Goal: Task Accomplishment & Management: Complete application form

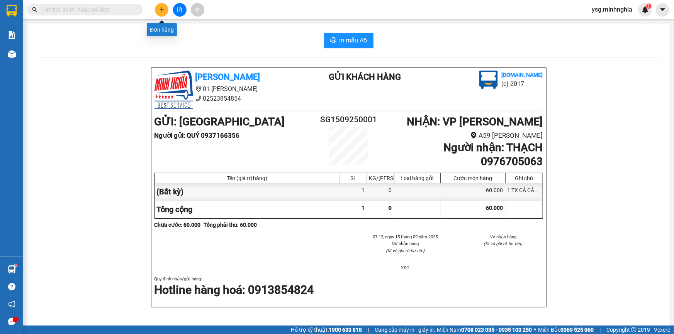
click at [163, 3] on button at bounding box center [162, 10] width 14 height 14
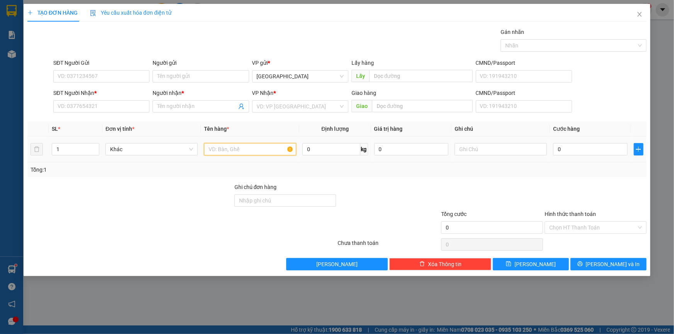
click at [243, 153] on input "text" at bounding box center [250, 149] width 92 height 12
click at [499, 143] on input "text" at bounding box center [501, 149] width 92 height 12
paste input "Â"
type input "1 CÂY INOX"
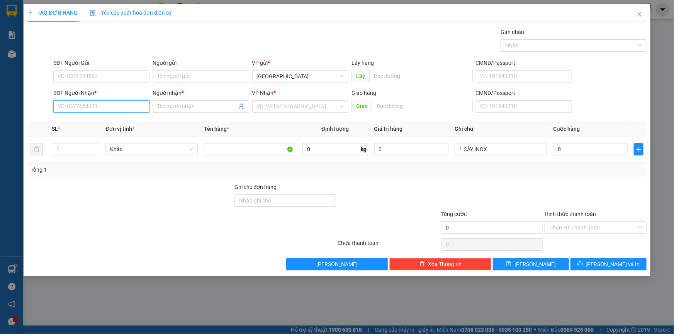
click at [120, 108] on input "SĐT Người Nhận *" at bounding box center [101, 106] width 96 height 12
click at [114, 118] on div "0364134343 - THUẬN" at bounding box center [101, 122] width 87 height 8
type input "0364134343"
type input "THUẬN"
type input "NGÃ 3 SÔNG LŨY"
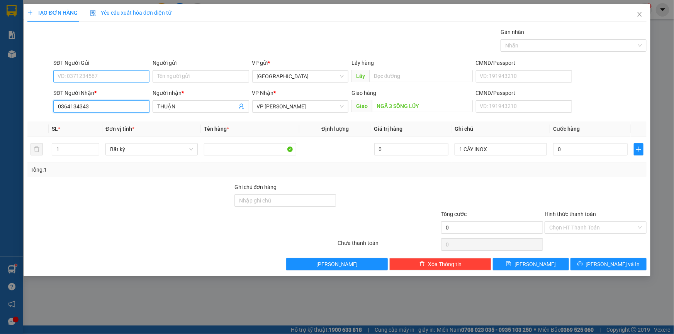
type input "0364134343"
click at [139, 78] on input "SĐT Người Gửi" at bounding box center [101, 76] width 96 height 12
type input "0902485079"
click at [567, 145] on input "0" at bounding box center [590, 149] width 75 height 12
type input "1"
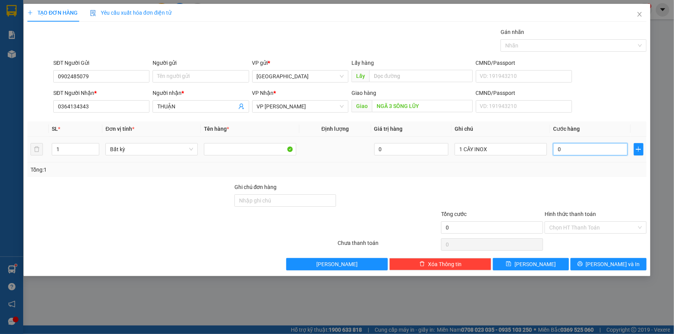
type input "1"
type input "10"
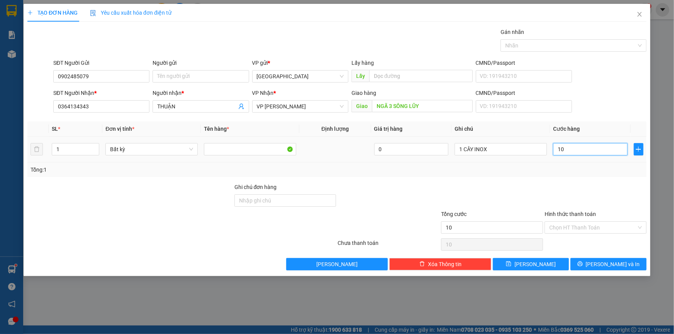
type input "100"
type input "100.000"
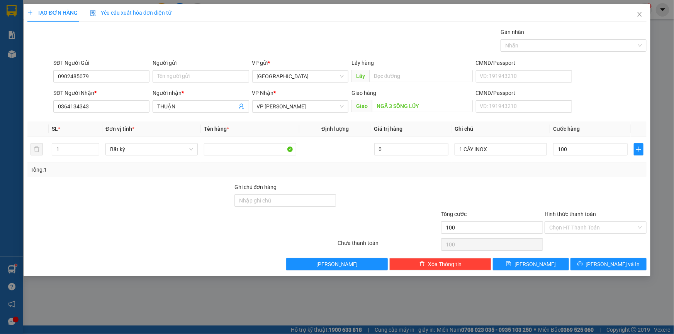
type input "100.000"
click at [630, 270] on button "[PERSON_NAME] và In" at bounding box center [608, 264] width 76 height 12
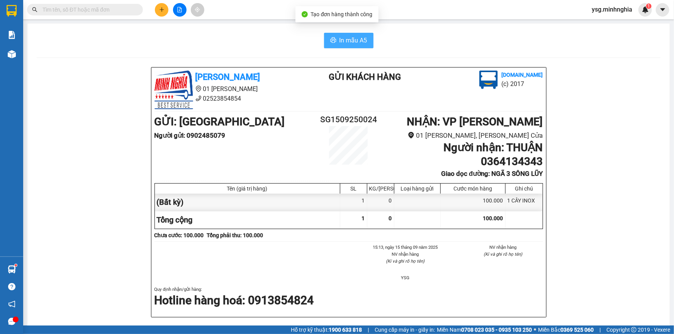
click at [357, 48] on button "In mẫu A5" at bounding box center [348, 40] width 49 height 15
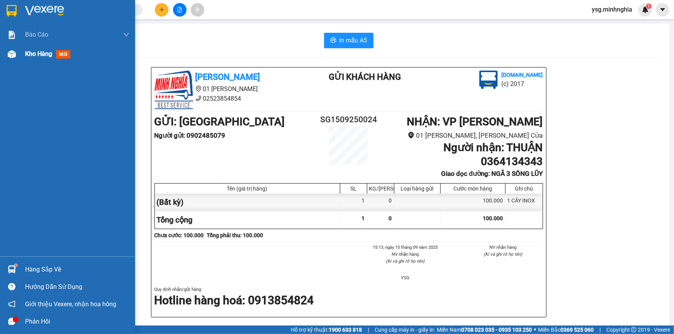
click at [28, 54] on span "Kho hàng" at bounding box center [38, 53] width 27 height 7
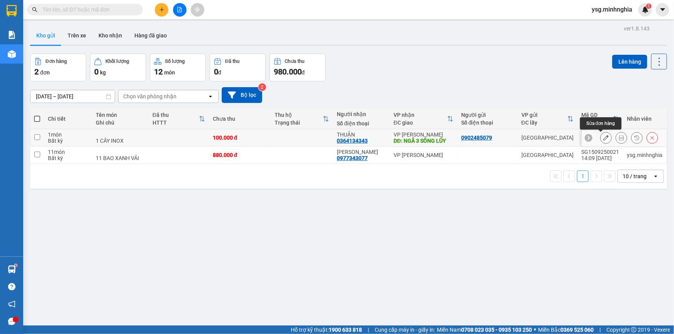
click at [603, 138] on icon at bounding box center [605, 137] width 5 height 5
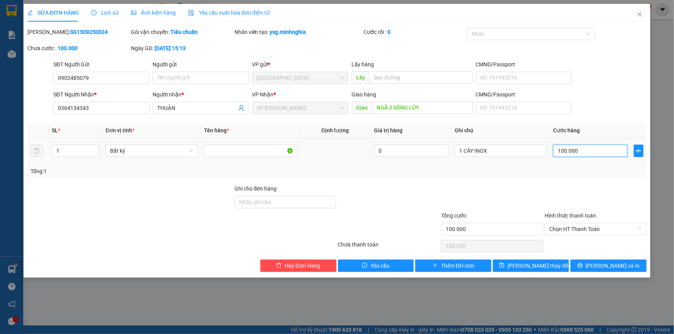
click at [572, 152] on input "100.000" at bounding box center [590, 151] width 75 height 12
type input "8"
type input "80"
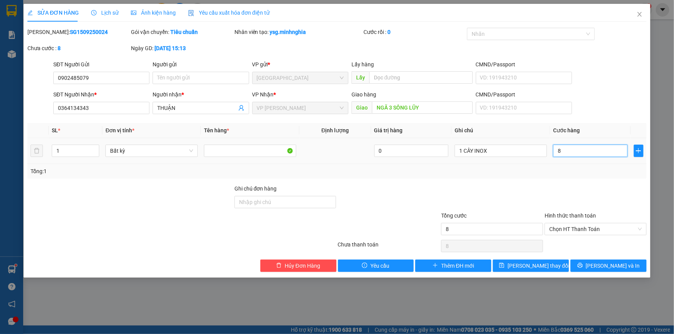
type input "80"
type input "80.000"
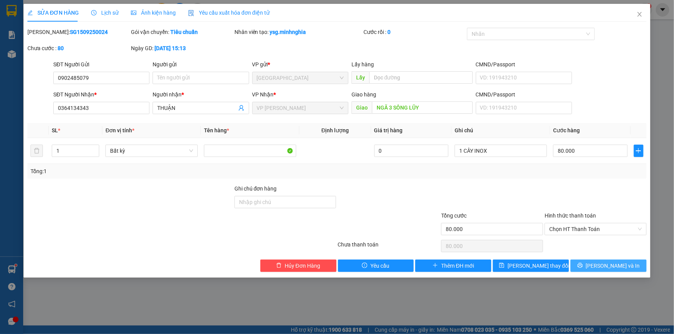
click at [624, 263] on button "[PERSON_NAME] và In" at bounding box center [608, 266] width 76 height 12
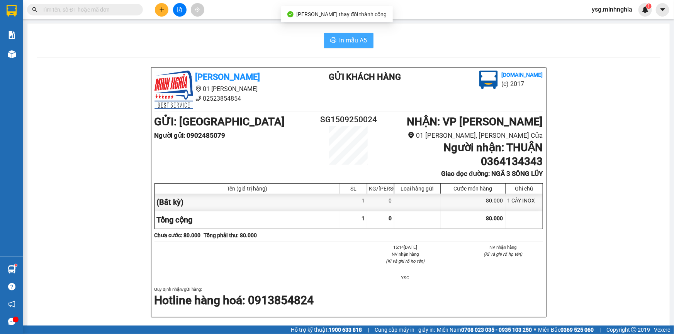
click at [347, 41] on span "In mẫu A5" at bounding box center [353, 41] width 28 height 10
click at [165, 10] on button at bounding box center [162, 10] width 14 height 14
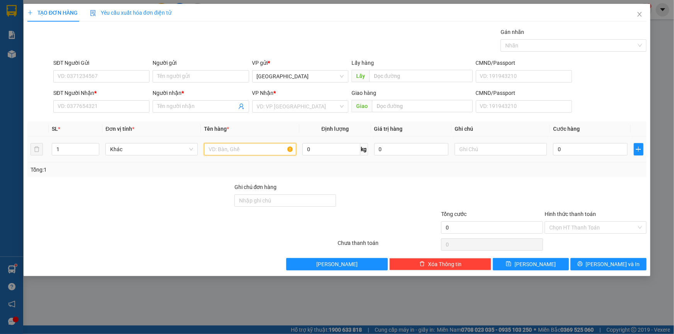
click at [271, 147] on input "text" at bounding box center [250, 149] width 92 height 12
click at [474, 147] on input "text" at bounding box center [501, 149] width 92 height 12
paste input "ÙNG"
type input "1 TG"
click at [139, 103] on input "SĐT Người Nhận *" at bounding box center [101, 106] width 96 height 12
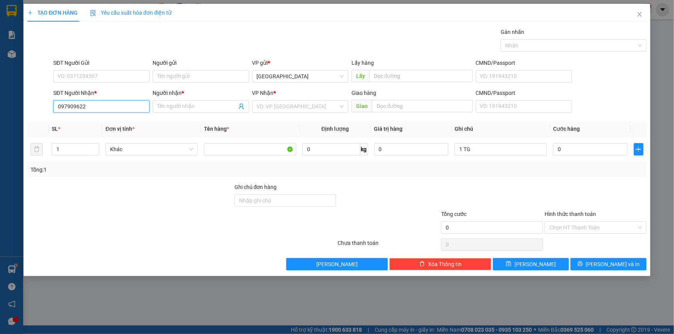
type input "0979096222"
click at [125, 118] on div "0979096222 - TUYẾT NHI" at bounding box center [101, 122] width 87 height 8
type input "TUYẾT NHI"
type input "0979096222"
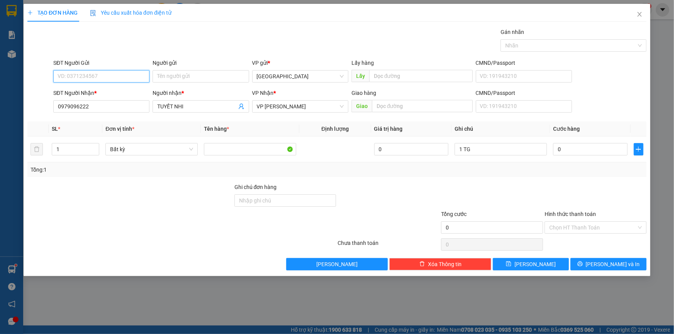
click at [75, 70] on input "SĐT Người Gửi" at bounding box center [101, 76] width 96 height 12
click at [77, 105] on div "0902437569 - THÀNH" at bounding box center [101, 104] width 87 height 8
type input "0902437569"
type input "THÀNH"
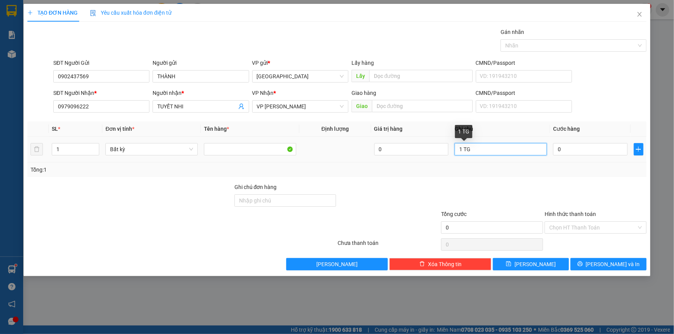
click at [507, 154] on input "1 TG" at bounding box center [501, 149] width 92 height 12
paste input "Ô"
paste input "Ộ"
paste input "Â"
paste input "ẤY"
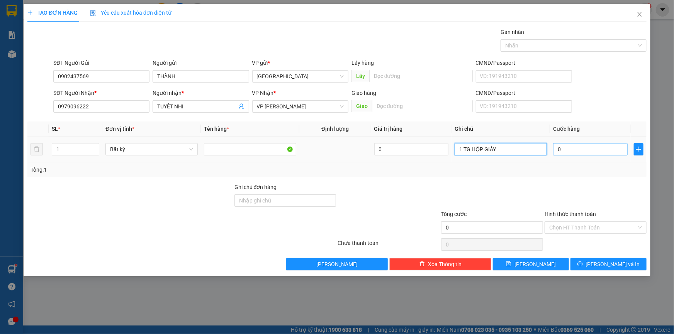
type input "1 TG HỘP GIẤY"
click at [596, 154] on input "0" at bounding box center [590, 149] width 75 height 12
type input "5"
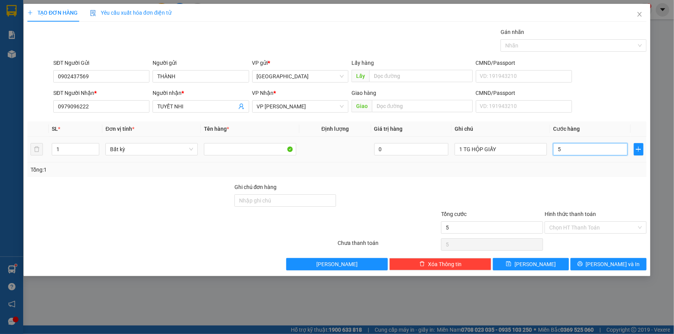
type input "50"
type input "50.000"
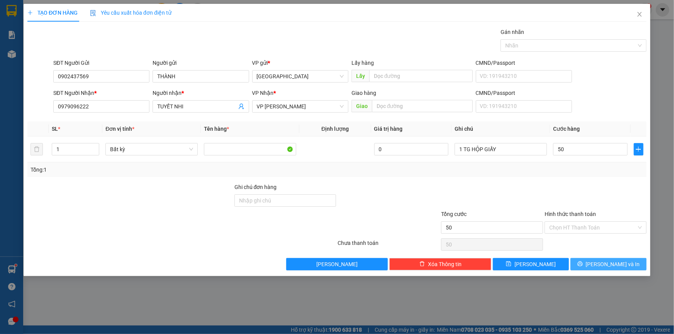
type input "50.000"
click at [601, 262] on button "[PERSON_NAME] và In" at bounding box center [608, 264] width 76 height 12
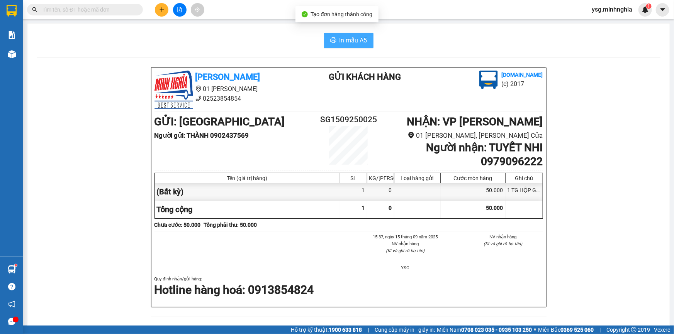
click at [324, 35] on button "In mẫu A5" at bounding box center [348, 40] width 49 height 15
click at [77, 6] on input "text" at bounding box center [87, 9] width 91 height 8
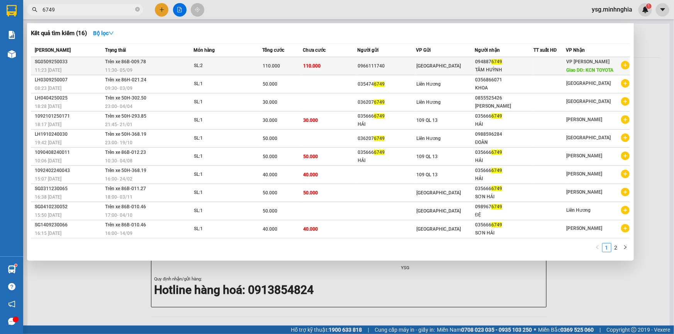
type input "6749"
click at [239, 62] on div "SL: 2" at bounding box center [223, 66] width 58 height 8
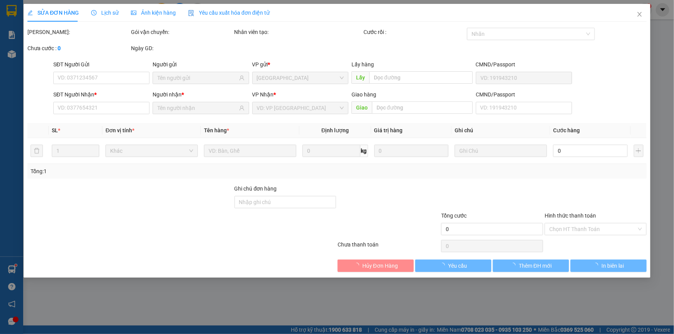
type input "0966111740"
type input "0948876749"
type input "KCN TOYOTA"
type input "110.000"
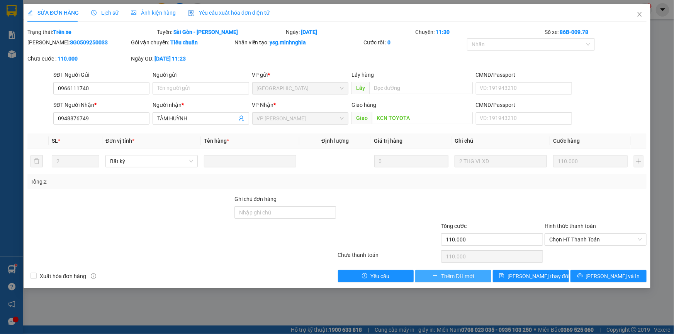
click at [455, 276] on span "Thêm ĐH mới" at bounding box center [457, 276] width 33 height 8
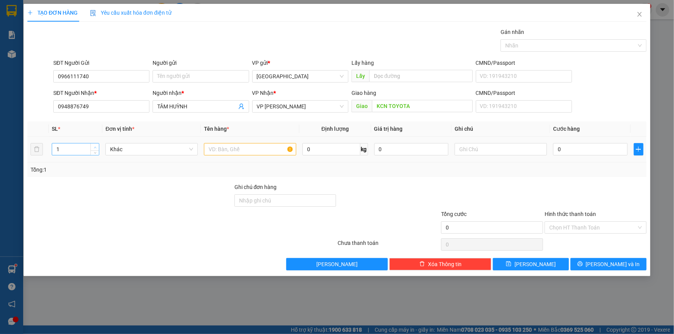
type input "2"
click at [96, 144] on span "Increase Value" at bounding box center [94, 147] width 8 height 7
click at [243, 145] on input "text" at bounding box center [250, 149] width 92 height 12
click at [486, 148] on input "text" at bounding box center [501, 149] width 92 height 12
paste input "ÙNG"
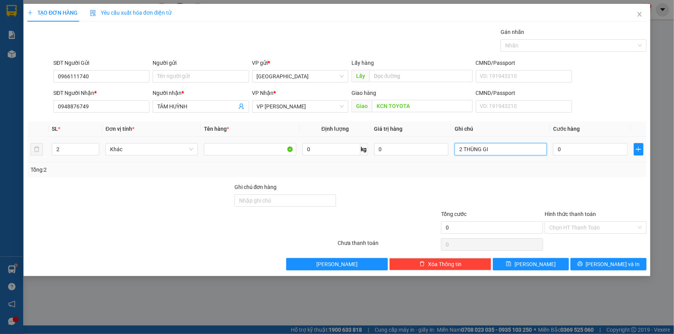
paste input "Â"
paste input "ẤY"
type input "2 THÙNG GIẤY PT"
click at [592, 151] on input "0" at bounding box center [590, 149] width 75 height 12
type input "2"
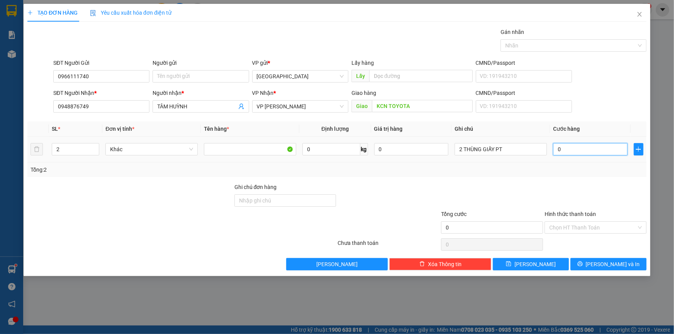
type input "2"
type input "20"
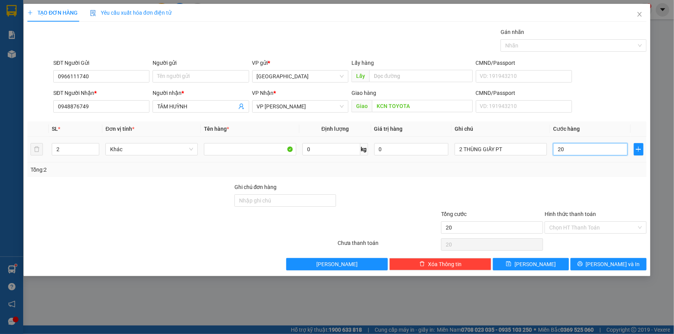
type input "200"
type input "200.000"
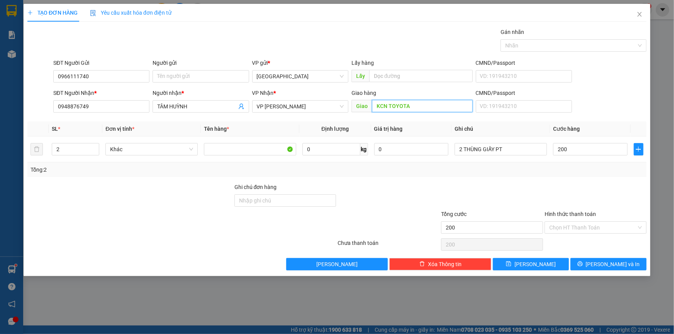
type input "200.000"
click at [419, 109] on input "KCN TOYOTA" at bounding box center [422, 106] width 101 height 12
click at [606, 190] on div at bounding box center [595, 196] width 103 height 27
click at [583, 263] on icon "printer" at bounding box center [579, 263] width 5 height 5
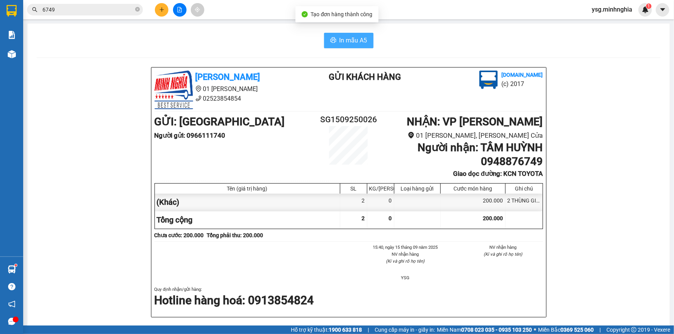
click at [355, 35] on button "In mẫu A5" at bounding box center [348, 40] width 49 height 15
click at [158, 8] on button at bounding box center [162, 10] width 14 height 14
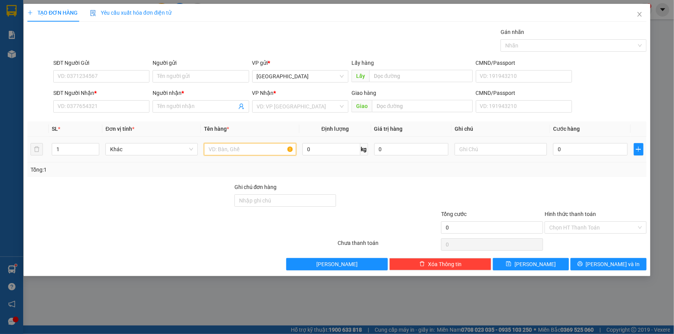
click at [227, 144] on input "text" at bounding box center [250, 149] width 92 height 12
click at [124, 112] on div "SĐT Người Nhận * VD: 0377654321" at bounding box center [101, 102] width 96 height 27
click at [98, 104] on input "SĐT Người Nhận *" at bounding box center [101, 106] width 96 height 12
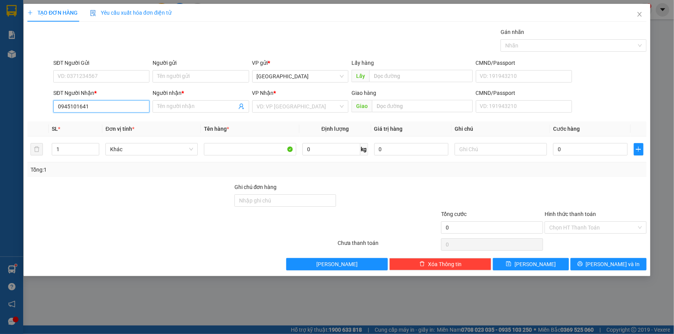
drag, startPoint x: 98, startPoint y: 108, endPoint x: 72, endPoint y: 109, distance: 26.7
click at [11, 114] on div "TẠO ĐƠN HÀNG Yêu cầu xuất hóa đơn điện tử Transit Pickup Surcharge Ids Transit …" at bounding box center [337, 167] width 674 height 334
type input "0945101641"
drag, startPoint x: 84, startPoint y: 83, endPoint x: 85, endPoint y: 75, distance: 7.4
click at [85, 75] on div "SĐT Người Gửi VD: 0371234567" at bounding box center [101, 72] width 96 height 27
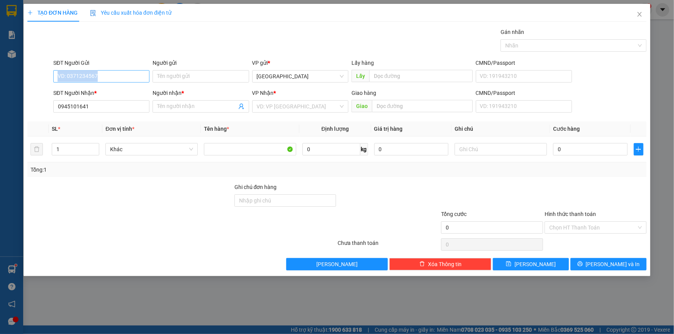
click at [130, 76] on input "SĐT Người Gửi" at bounding box center [101, 76] width 96 height 12
drag, startPoint x: 92, startPoint y: 108, endPoint x: 58, endPoint y: 111, distance: 34.1
click at [58, 111] on input "0945101641" at bounding box center [101, 106] width 96 height 12
type input "0945101641"
click at [107, 70] on input "0945101641" at bounding box center [101, 76] width 96 height 12
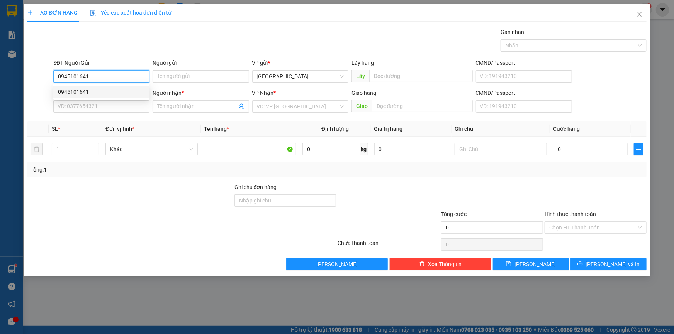
click at [98, 90] on div "0945101641" at bounding box center [101, 92] width 87 height 8
type input "0929691939"
type input "VY"
type input "0945101641"
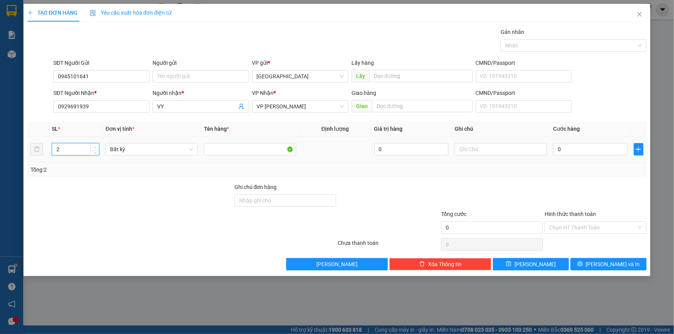
click at [95, 145] on span "up" at bounding box center [95, 147] width 5 height 5
type input "4"
click at [94, 145] on span "up" at bounding box center [95, 147] width 5 height 5
click at [481, 147] on input "text" at bounding box center [501, 149] width 92 height 12
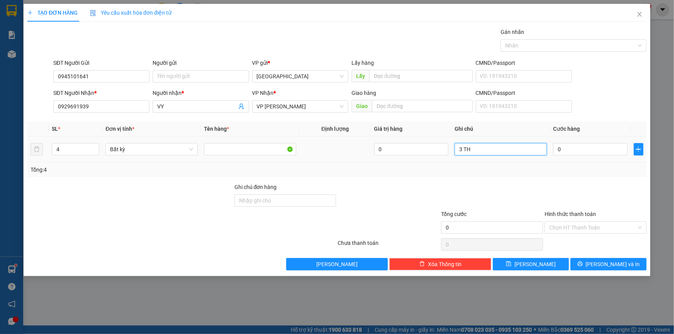
paste input "ÙNG"
paste input "Â"
paste input "ẤY"
paste input "ÚM"
paste input "Ă"
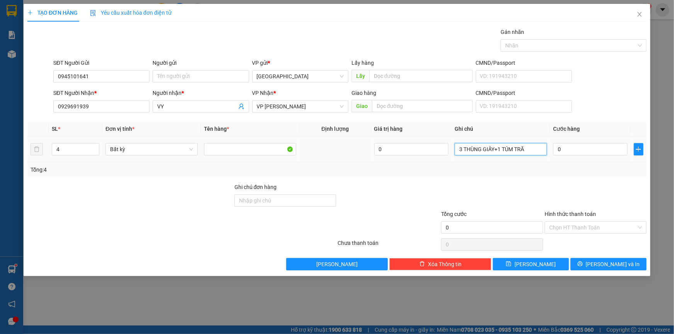
paste input "ẮNG"
click at [494, 149] on input "3 THÙNG GIẤY+1 TÚM TRẮNG PT" at bounding box center [501, 149] width 92 height 12
paste input "Ê"
paste input "ẾT"
paste input "Ị"
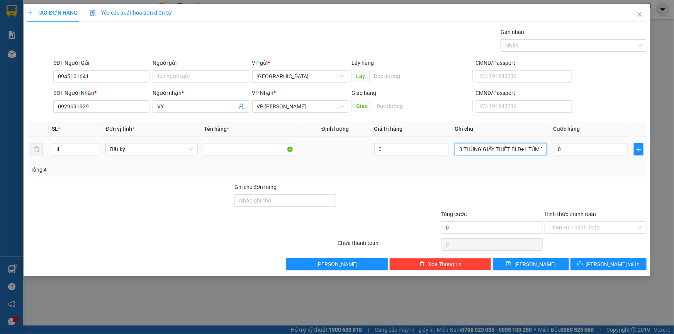
paste input "Đ"
paste input "IỆ"
type input "3 THÙNG GIẤY THIẾT BỊ ĐIỆN +1 TÚM TRẮNG PT"
click at [606, 150] on input "0" at bounding box center [590, 149] width 75 height 12
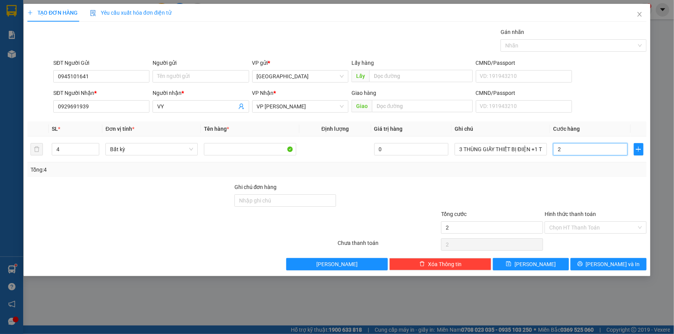
type input "2"
type input "23"
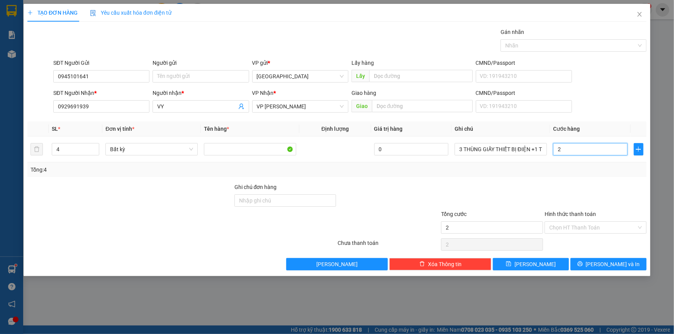
type input "23"
type input "230"
type input "230.000"
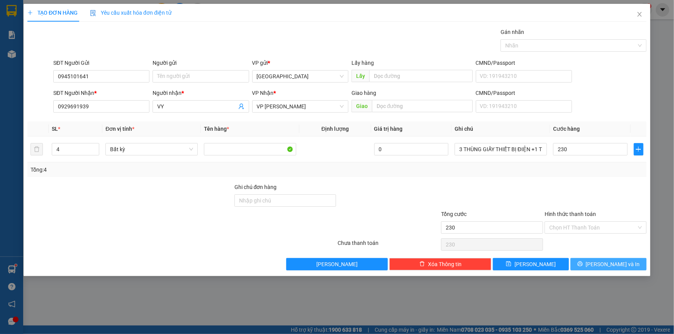
type input "230.000"
click at [607, 260] on span "[PERSON_NAME] và In" at bounding box center [613, 264] width 54 height 8
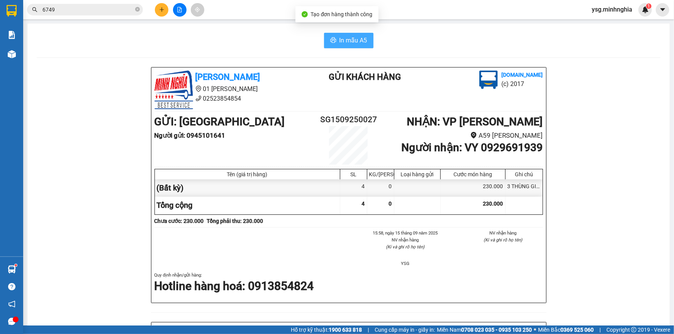
click at [326, 38] on button "In mẫu A5" at bounding box center [348, 40] width 49 height 15
click at [159, 11] on icon "plus" at bounding box center [161, 9] width 5 height 5
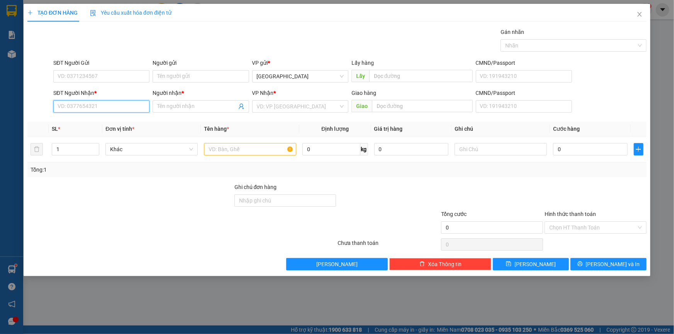
click at [72, 106] on input "SĐT Người Nhận *" at bounding box center [101, 106] width 96 height 12
click at [78, 120] on div "0901616767 - HUYỀN VY" at bounding box center [101, 122] width 87 height 8
type input "0901616767"
type input "[PERSON_NAME]"
type input "0901616767"
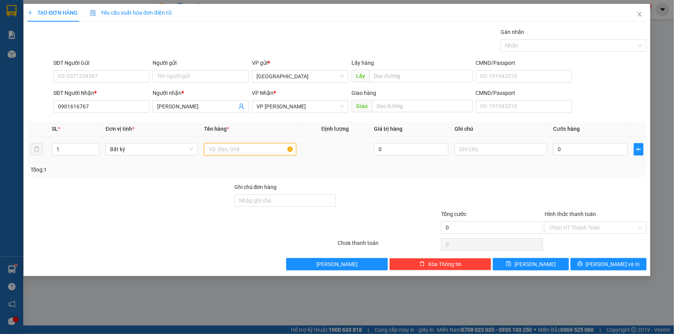
click at [243, 151] on input "text" at bounding box center [250, 149] width 92 height 12
click at [509, 142] on div at bounding box center [501, 149] width 92 height 15
click at [494, 153] on input "text" at bounding box center [501, 149] width 92 height 12
paste input "Â"
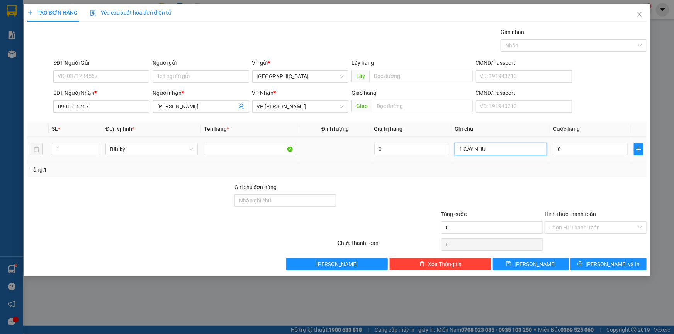
paste input "Ụ"
paste input "Â"
paste input "ẤY"
type input "1 CÂY GIẤY"
click at [593, 153] on input "0" at bounding box center [590, 149] width 75 height 12
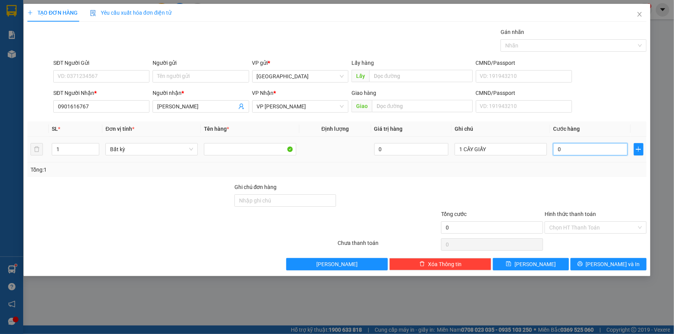
type input "4"
type input "40"
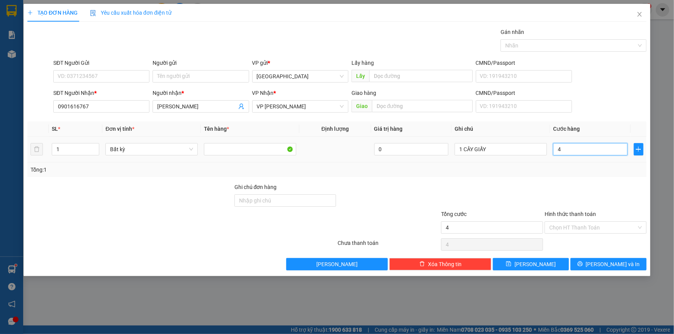
type input "40"
type input "40.000"
click at [81, 75] on input "SĐT Người Gửi" at bounding box center [101, 76] width 96 height 12
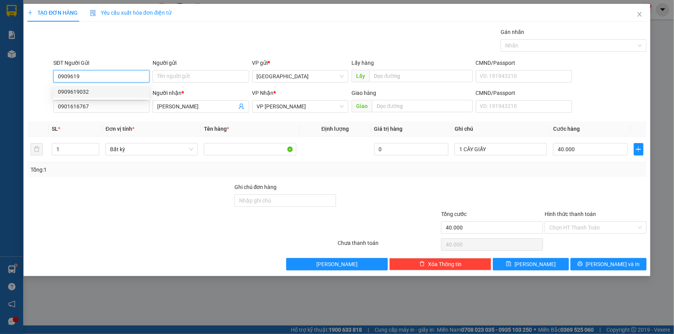
click at [81, 93] on div "0909619032" at bounding box center [101, 92] width 87 height 8
type input "0909619032"
click at [608, 255] on div "Transit Pickup Surcharge Ids Transit Deliver Surcharge Ids Transit Deliver Surc…" at bounding box center [336, 149] width 619 height 243
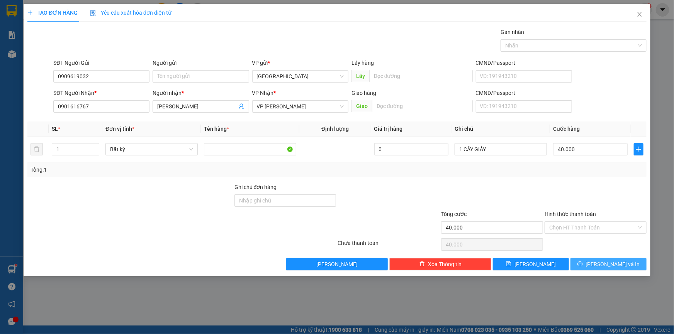
click at [607, 260] on span "[PERSON_NAME] và In" at bounding box center [613, 264] width 54 height 8
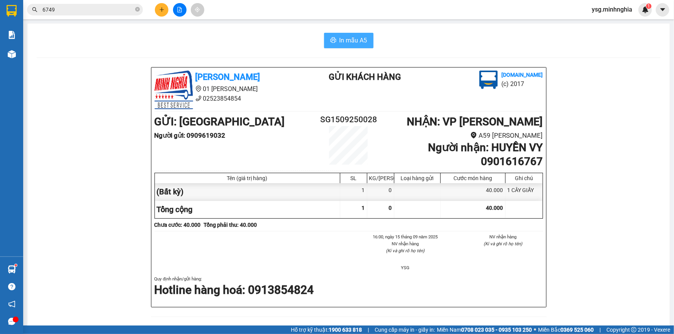
click at [349, 39] on span "In mẫu A5" at bounding box center [353, 41] width 28 height 10
drag, startPoint x: 524, startPoint y: 282, endPoint x: 530, endPoint y: 280, distance: 6.6
click at [524, 282] on div "Quy định nhận/gửi hàng : Hotline hàng hoá: 0913854824" at bounding box center [348, 287] width 389 height 23
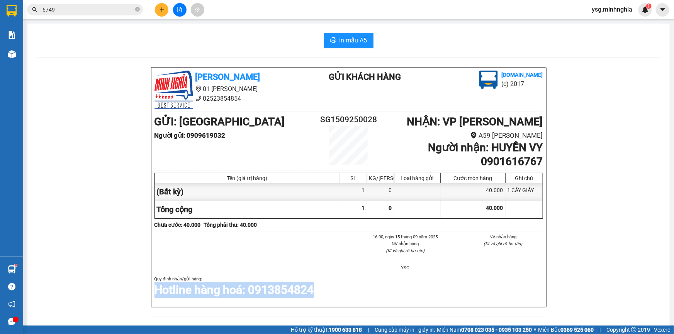
drag, startPoint x: 530, startPoint y: 280, endPoint x: 547, endPoint y: 274, distance: 18.1
click at [547, 282] on div "Minh Nghĩa 01 Đinh Tiên Hoàng 02523854854 Gửi khách hàng Vexere.com (c) 2017 GỬ…" at bounding box center [349, 339] width 624 height 545
click at [547, 274] on div "Minh Nghĩa 01 Đinh Tiên Hoàng 02523854854 Gửi khách hàng Vexere.com (c) 2017 GỬ…" at bounding box center [349, 339] width 624 height 545
drag, startPoint x: 547, startPoint y: 274, endPoint x: 589, endPoint y: 271, distance: 41.4
click at [589, 271] on div "Minh Nghĩa 01 Đinh Tiên Hoàng 02523854854 Gửi khách hàng Vexere.com (c) 2017 GỬ…" at bounding box center [349, 339] width 624 height 545
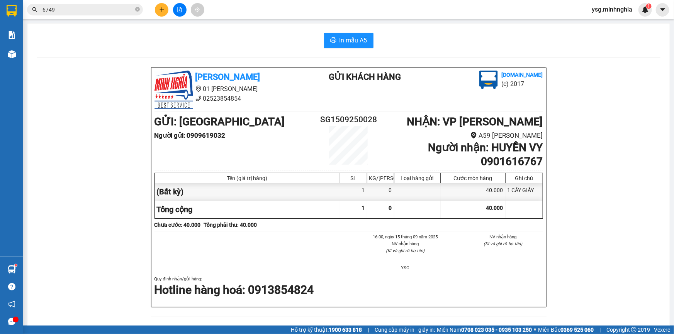
click at [590, 272] on div "Minh Nghĩa 01 Đinh Tiên Hoàng 02523854854 Gửi khách hàng Vexere.com (c) 2017 GỬ…" at bounding box center [349, 339] width 624 height 545
click at [591, 272] on div "Minh Nghĩa 01 Đinh Tiên Hoàng 02523854854 Gửi khách hàng Vexere.com (c) 2017 GỬ…" at bounding box center [349, 339] width 624 height 545
click at [593, 274] on div "Minh Nghĩa 01 Đinh Tiên Hoàng 02523854854 Gửi khách hàng Vexere.com (c) 2017 GỬ…" at bounding box center [349, 339] width 624 height 545
click at [593, 273] on div "Minh Nghĩa 01 Đinh Tiên Hoàng 02523854854 Gửi khách hàng Vexere.com (c) 2017 GỬ…" at bounding box center [349, 339] width 624 height 545
click at [158, 7] on button at bounding box center [162, 10] width 14 height 14
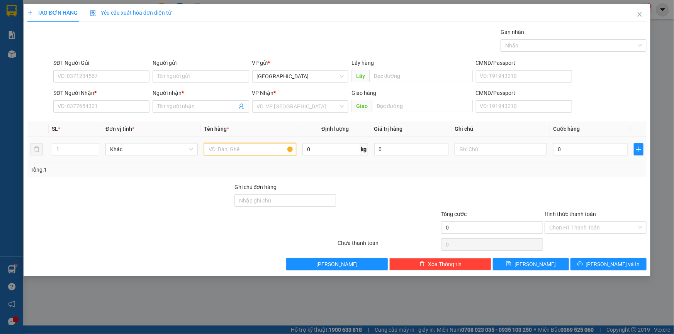
click at [274, 153] on input "text" at bounding box center [250, 149] width 92 height 12
click at [465, 147] on input "text" at bounding box center [501, 149] width 92 height 12
paste input "ÙNG"
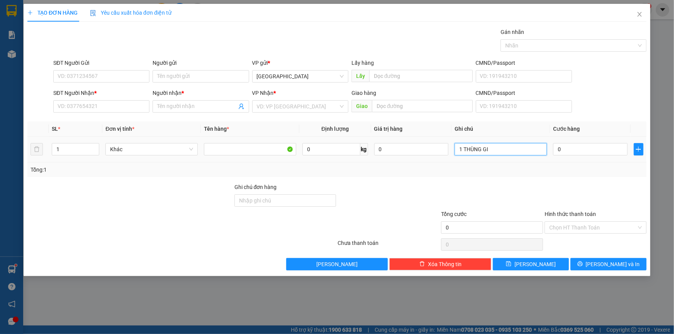
paste input "Â"
paste input "ẤY"
paste input "Đ"
paste input "Ồ"
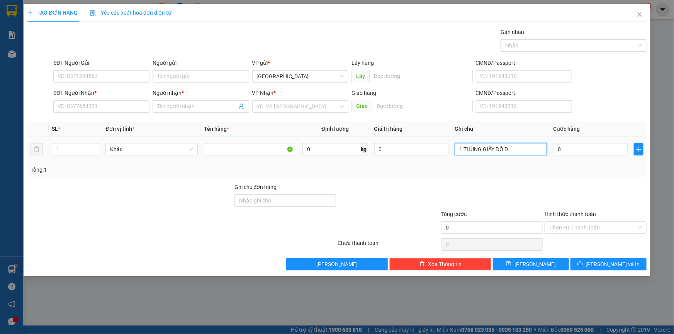
paste input "ÙNG"
type input "1 THÙNG GIẤY ĐỒ DÙNG"
click at [112, 100] on input "SĐT Người Nhận *" at bounding box center [101, 106] width 96 height 12
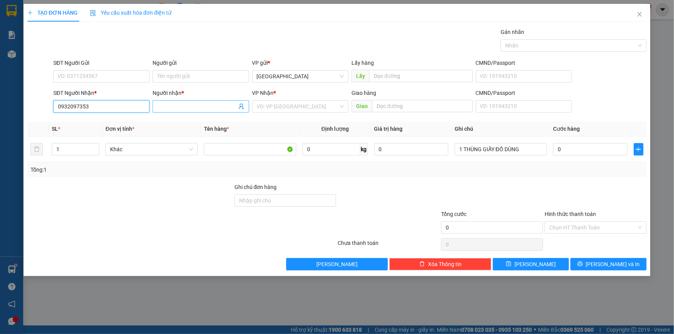
type input "0932097353"
click at [208, 103] on input "Người nhận *" at bounding box center [196, 106] width 79 height 8
paste input "ỦY"
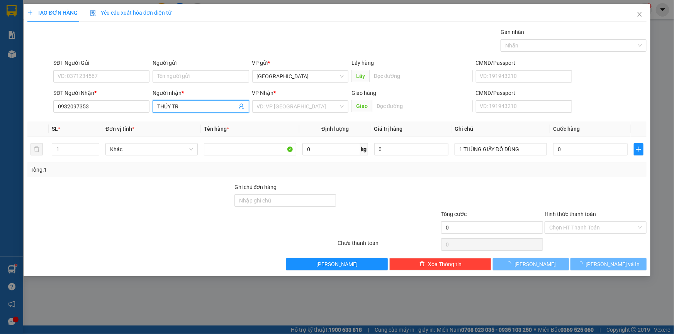
paste input "Â"
type input "THỦY TRÂM"
click at [271, 102] on input "search" at bounding box center [297, 107] width 81 height 12
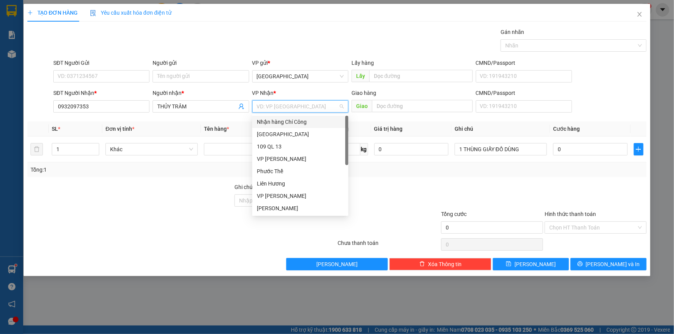
type input "L"
drag, startPoint x: 271, startPoint y: 159, endPoint x: 278, endPoint y: 151, distance: 10.7
click at [271, 159] on div "VP [PERSON_NAME]" at bounding box center [300, 159] width 87 height 8
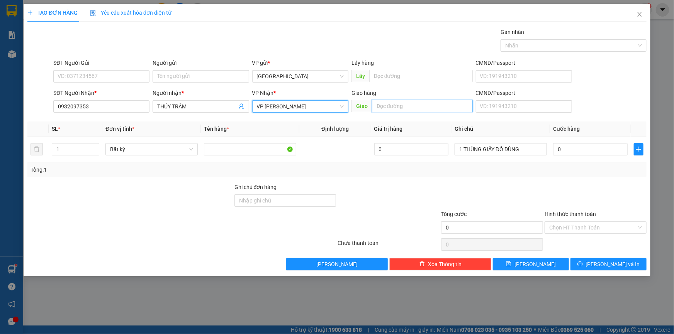
click at [382, 110] on input "text" at bounding box center [422, 106] width 101 height 12
paste input "Ã"
paste input "Đ"
paste input "Ạ"
paste input "ƯƠ"
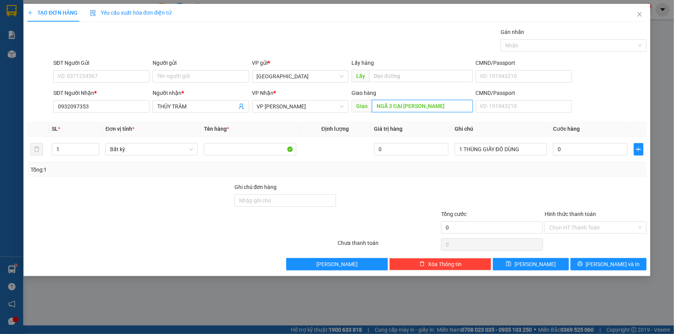
paste input "ƠM"
type input "NGÃ 3 ĐẠI NINH LƯƠNG SƠN"
click at [90, 70] on input "SĐT Người Gửi" at bounding box center [101, 76] width 96 height 12
click at [91, 77] on input "SĐT Người Gửi" at bounding box center [101, 76] width 96 height 12
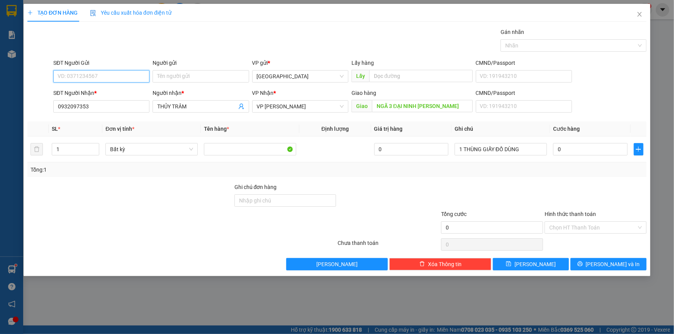
click at [91, 77] on input "SĐT Người Gửi" at bounding box center [101, 76] width 96 height 12
type input "0867626549"
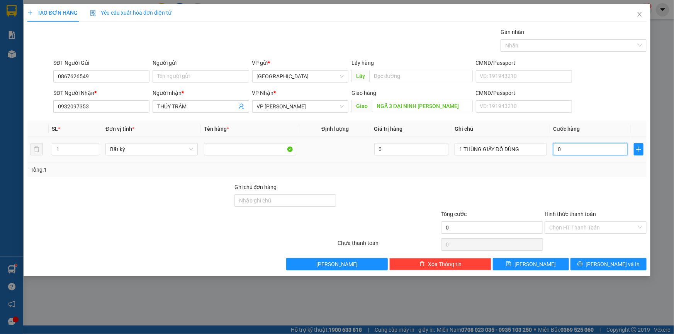
click at [564, 149] on input "0" at bounding box center [590, 149] width 75 height 12
type input "5"
type input "50"
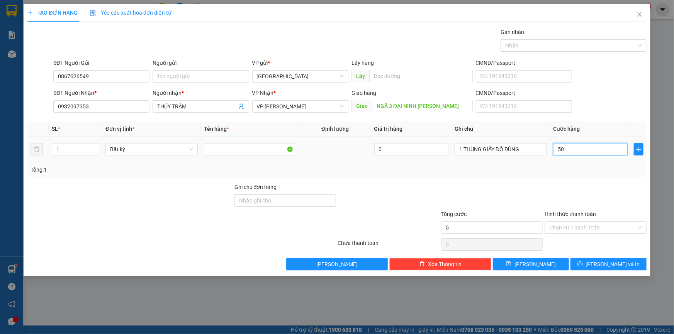
type input "50"
type input "50.000"
click at [598, 229] on input "Hình thức thanh toán" at bounding box center [592, 228] width 87 height 12
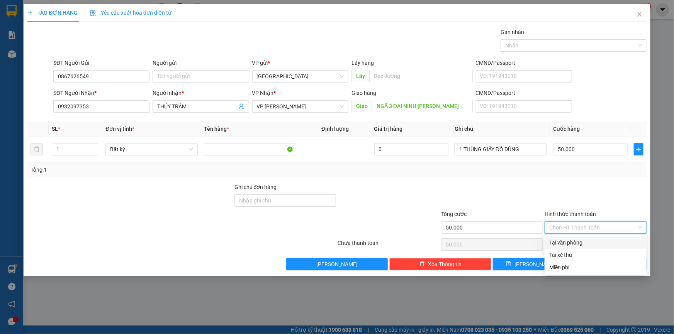
click at [599, 238] on div "Tại văn phòng" at bounding box center [596, 243] width 102 height 12
type input "0"
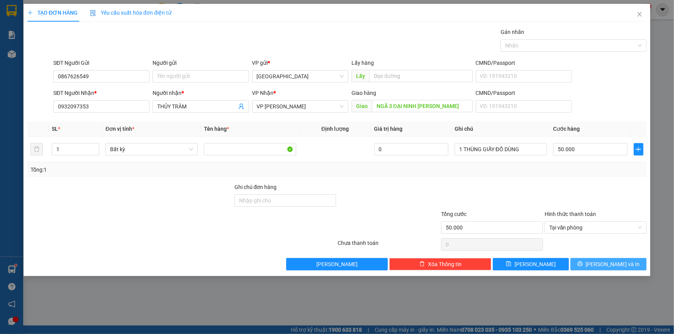
click at [613, 263] on span "[PERSON_NAME] và In" at bounding box center [613, 264] width 54 height 8
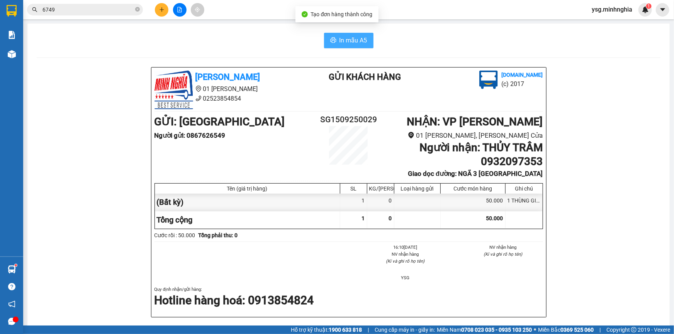
click at [353, 35] on button "In mẫu A5" at bounding box center [348, 40] width 49 height 15
click at [162, 10] on icon "plus" at bounding box center [161, 9] width 5 height 5
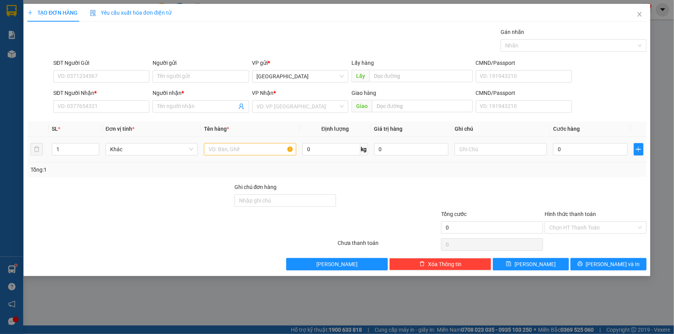
click at [261, 155] on div at bounding box center [250, 149] width 92 height 15
click at [261, 155] on input "text" at bounding box center [250, 149] width 92 height 12
click at [97, 109] on input "SĐT Người Nhận *" at bounding box center [101, 106] width 96 height 12
click at [477, 153] on input "text" at bounding box center [501, 149] width 92 height 12
paste input "Ụ"
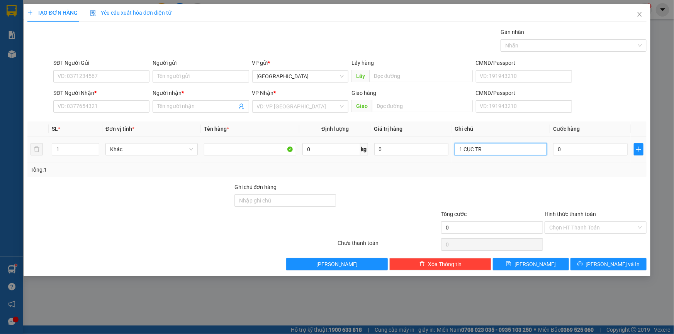
paste input "Ă"
paste input "ẮNG"
type input "1 CỤC TRẮNG"
click at [137, 112] on input "SĐT Người Nhận *" at bounding box center [101, 106] width 96 height 12
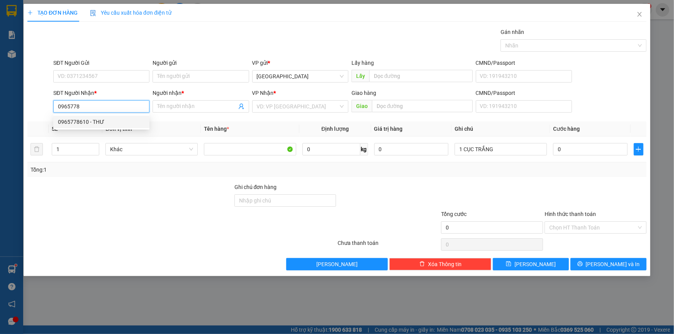
click at [121, 118] on div "0965778610 - THƯ" at bounding box center [101, 122] width 87 height 8
type input "0965778610"
type input "THƯ"
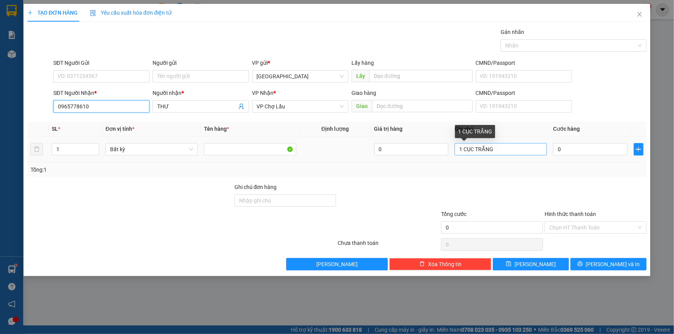
type input "0965778610"
click at [500, 147] on input "1 CỤC TRẮNG" at bounding box center [501, 149] width 92 height 12
paste input "Â"
paste input "ỊE"
paste input "IỆ"
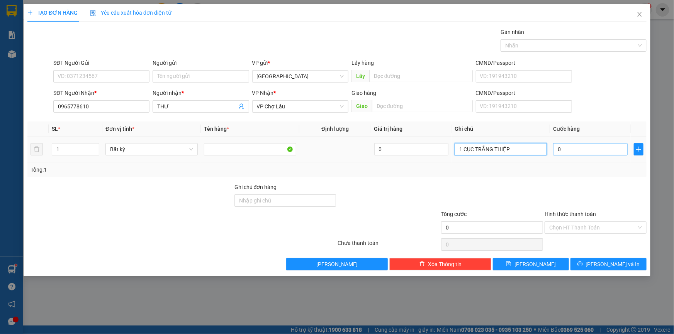
type input "1 CỤC TRẮNG THIỆP"
click at [597, 154] on input "0" at bounding box center [590, 149] width 75 height 12
type input "3"
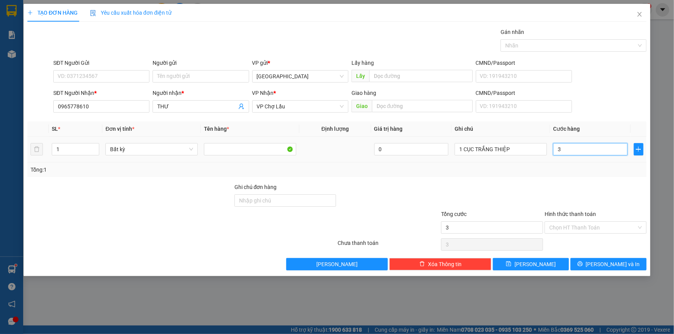
type input "30"
type input "30.000"
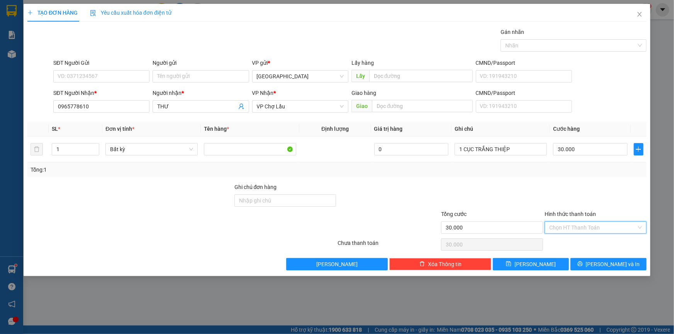
drag, startPoint x: 624, startPoint y: 227, endPoint x: 589, endPoint y: 244, distance: 39.4
click at [623, 227] on input "Hình thức thanh toán" at bounding box center [592, 228] width 87 height 12
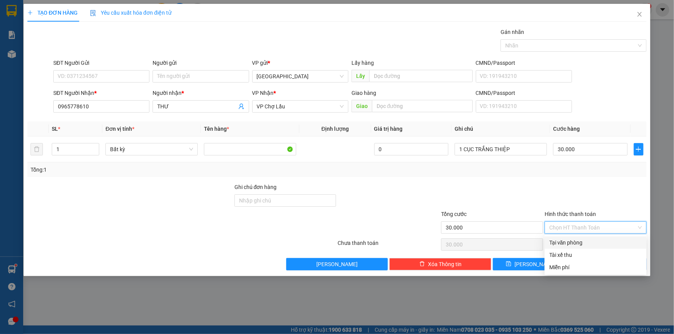
click at [589, 243] on div "Tại văn phòng" at bounding box center [595, 243] width 93 height 8
type input "0"
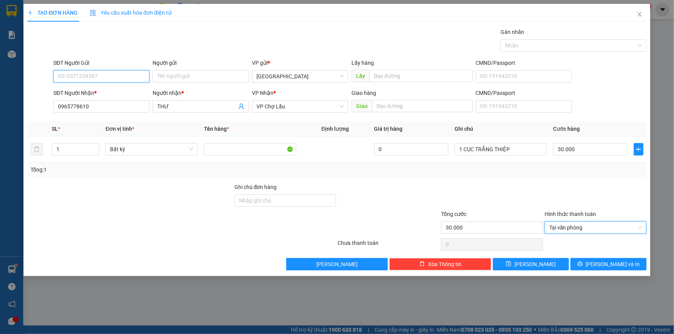
click at [84, 81] on input "SĐT Người Gửi" at bounding box center [101, 76] width 96 height 12
type input "0918819690"
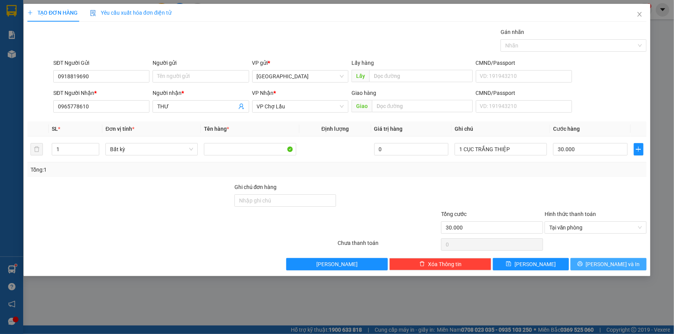
click at [588, 263] on button "[PERSON_NAME] và In" at bounding box center [608, 264] width 76 height 12
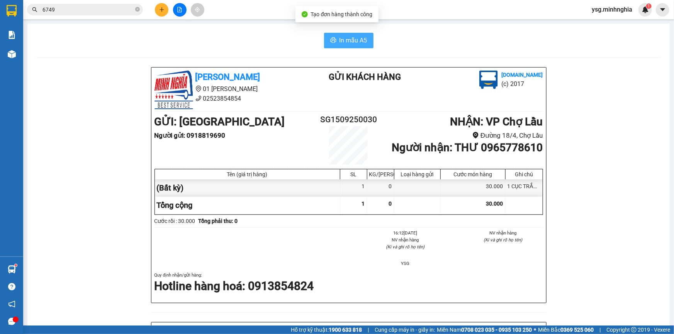
drag, startPoint x: 324, startPoint y: 38, endPoint x: 346, endPoint y: 44, distance: 22.7
click at [324, 39] on button "In mẫu A5" at bounding box center [348, 40] width 49 height 15
click at [346, 44] on span "In mẫu A5" at bounding box center [353, 41] width 28 height 10
click at [165, 9] on button at bounding box center [162, 10] width 14 height 14
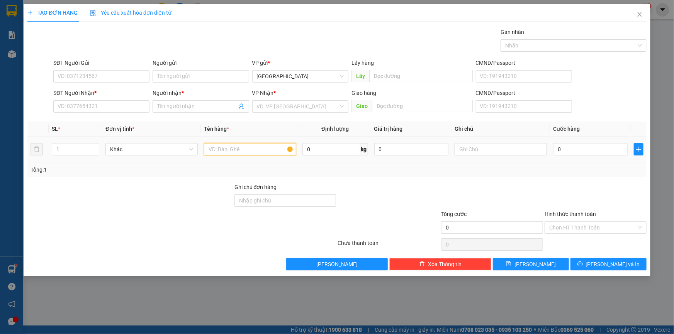
click at [235, 149] on input "text" at bounding box center [250, 149] width 92 height 12
click at [528, 149] on input "text" at bounding box center [501, 149] width 92 height 12
paste input "Ọ"
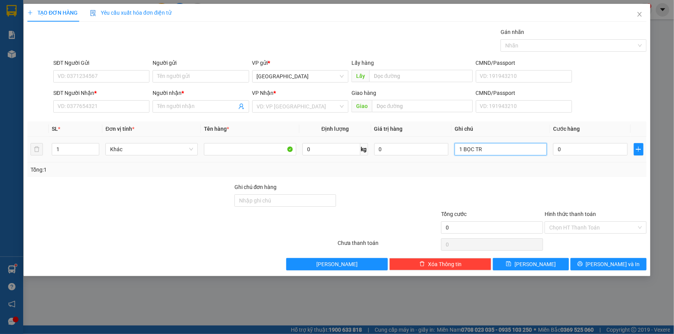
paste input "Ă"
paste input "ẮNG"
paste input "ÁC"
paste input "Đ"
type input "1 BỌC TRẮNG XÁC ĐT+GT"
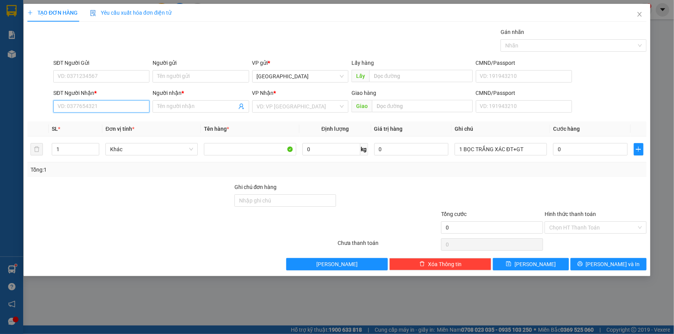
click at [103, 103] on input "SĐT Người Nhận *" at bounding box center [101, 106] width 96 height 12
type input "0903093145"
click at [177, 107] on input "Người nhận *" at bounding box center [196, 106] width 79 height 8
paste input "ÁNH"
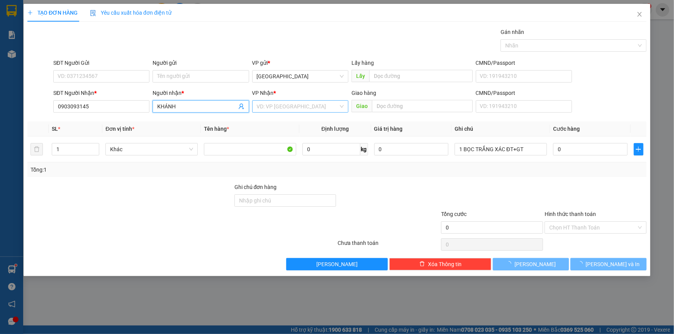
type input "KHÁNH"
click at [324, 101] on input "search" at bounding box center [297, 107] width 81 height 12
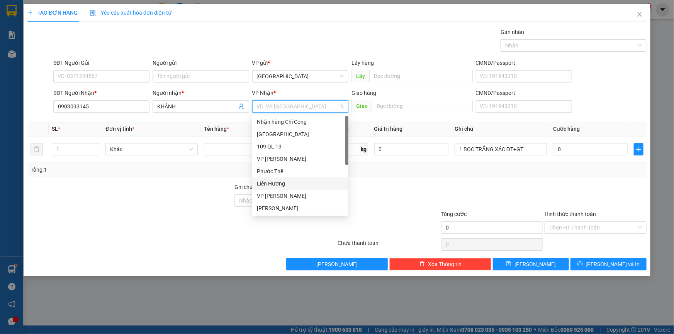
click at [284, 182] on div "Liên Hương" at bounding box center [300, 184] width 87 height 8
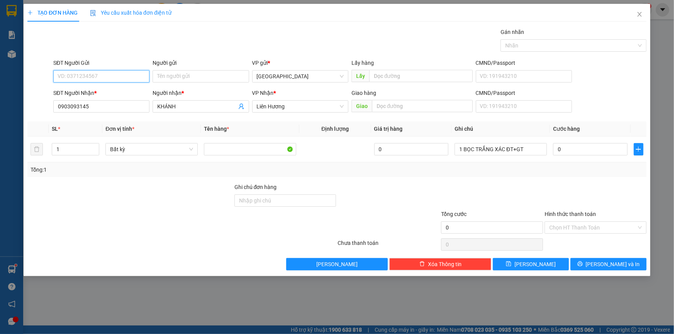
click at [143, 77] on input "SĐT Người Gửi" at bounding box center [101, 76] width 96 height 12
type input "0797067751"
click at [560, 154] on input "0" at bounding box center [590, 149] width 75 height 12
type input "5"
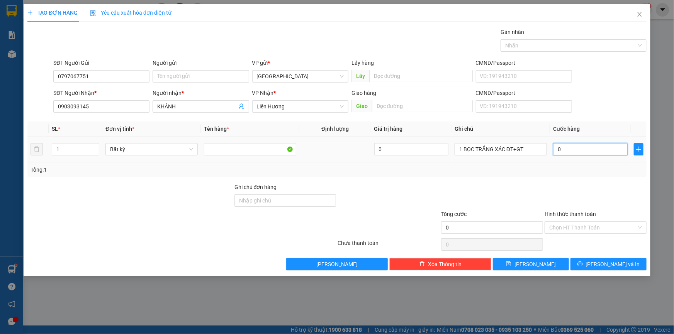
type input "5"
type input "50"
type input "50.000"
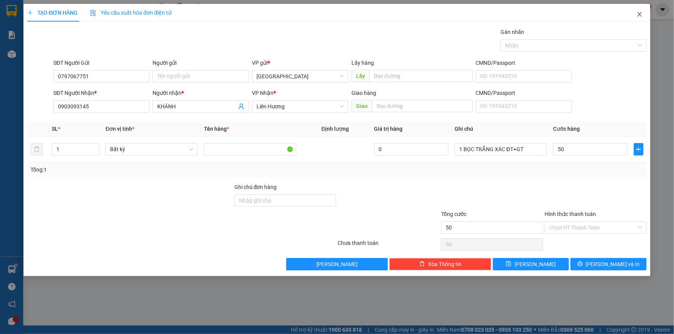
type input "50.000"
click at [642, 15] on icon "close" at bounding box center [639, 14] width 6 height 6
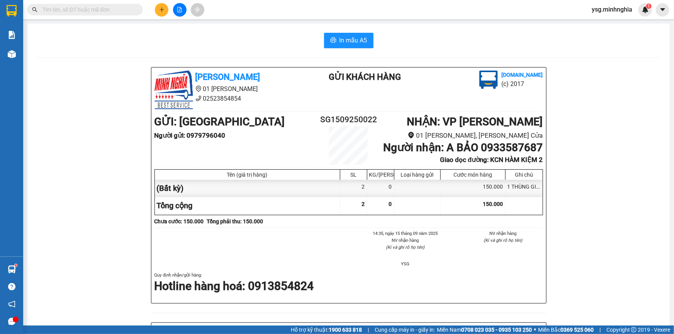
click at [133, 8] on input "text" at bounding box center [87, 9] width 91 height 8
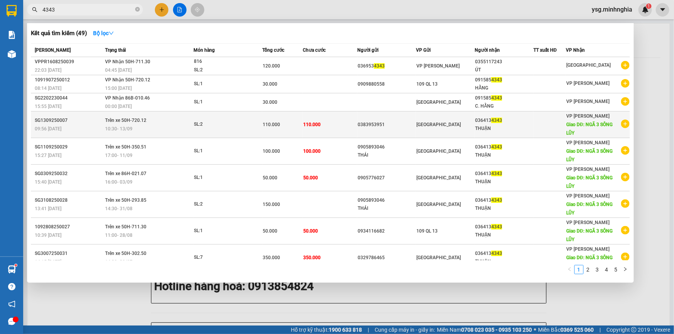
type input "4343"
click at [205, 129] on td "SL: 2" at bounding box center [227, 125] width 69 height 27
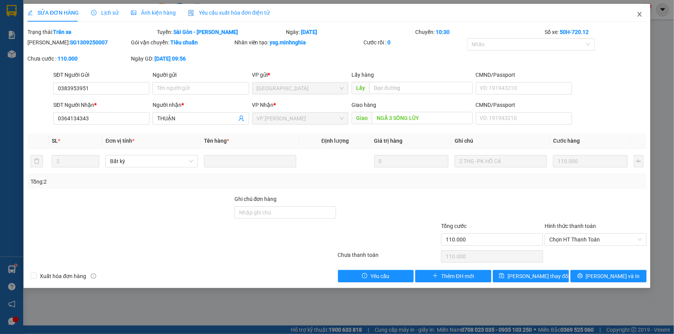
click at [638, 14] on icon "close" at bounding box center [639, 14] width 4 height 5
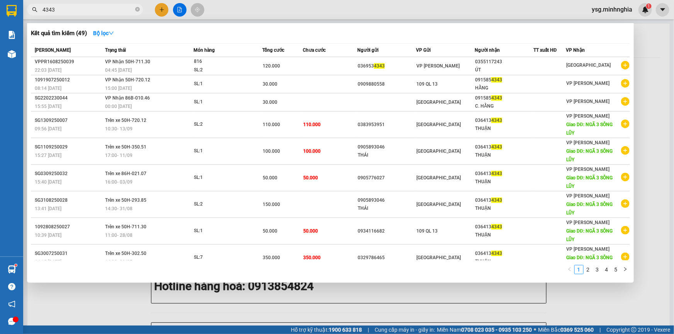
click at [124, 10] on input "4343" at bounding box center [87, 9] width 91 height 8
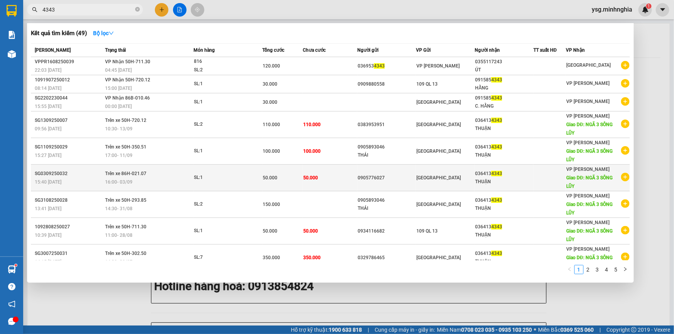
click at [355, 172] on td "50.000" at bounding box center [330, 178] width 54 height 27
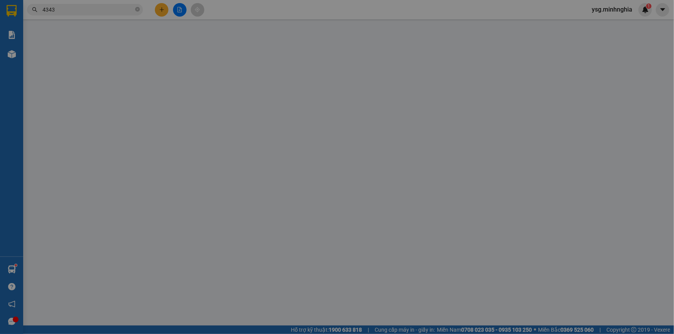
type input "0905776027"
type input "0364134343"
type input "NGÃ 3 SÔNG LŨY"
type input "50.000"
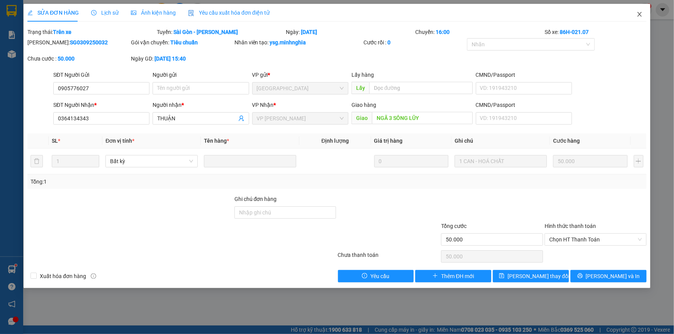
click at [642, 11] on span "Close" at bounding box center [640, 15] width 22 height 22
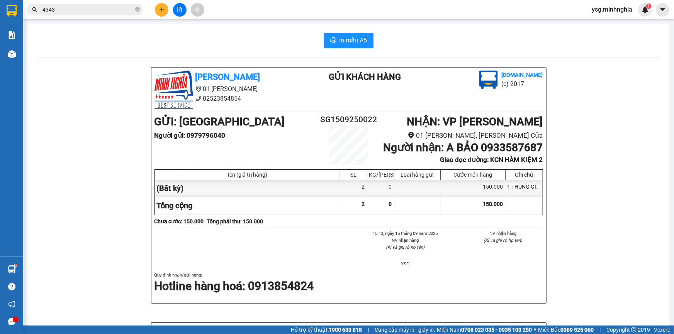
click at [187, 17] on div "Kết quả tìm kiếm ( 49 ) Bộ lọc Mã ĐH Trạng thái Món hàng Tổng cước Chưa cước Ng…" at bounding box center [337, 9] width 674 height 19
click at [178, 10] on icon "file-add" at bounding box center [179, 9] width 5 height 5
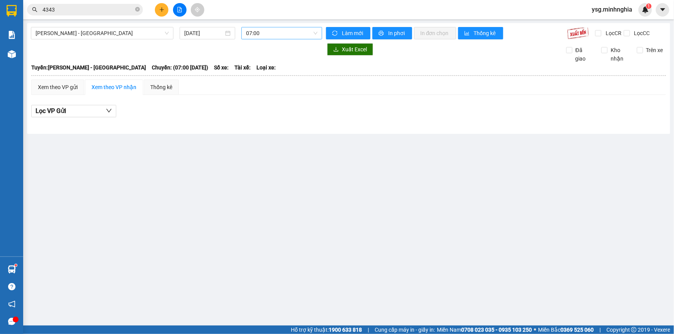
click at [251, 35] on span "07:00" at bounding box center [281, 33] width 71 height 12
click at [137, 9] on icon "close-circle" at bounding box center [137, 9] width 5 height 5
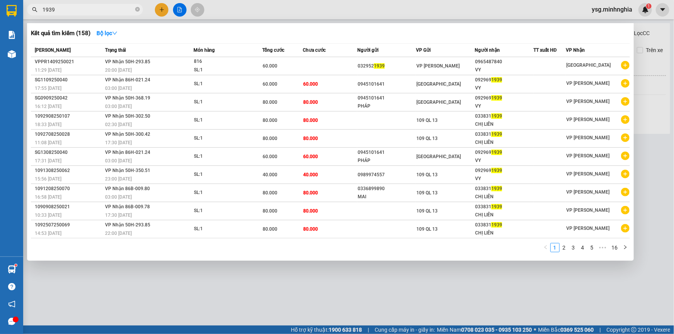
type input "1939"
click at [112, 8] on input "1939" at bounding box center [87, 9] width 91 height 8
click at [137, 10] on icon "close-circle" at bounding box center [137, 9] width 5 height 5
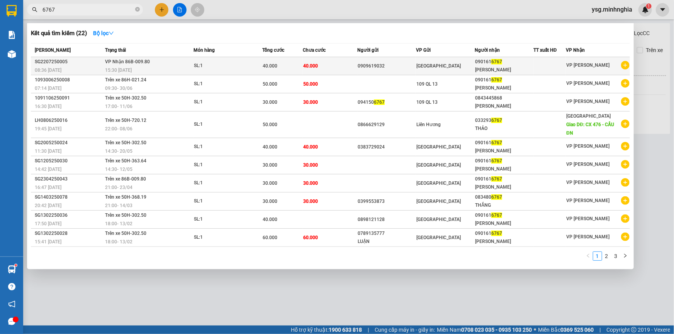
type input "6767"
click at [159, 68] on div "15:30 [DATE]" at bounding box center [149, 70] width 88 height 8
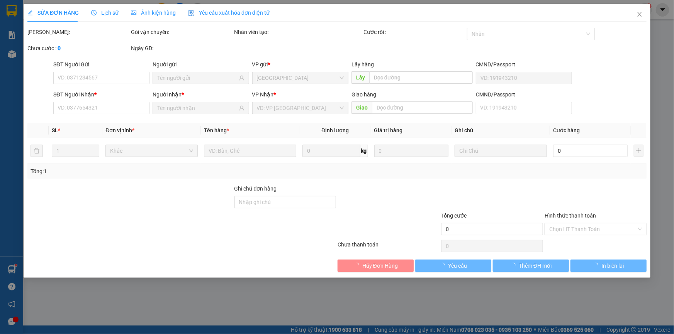
type input "0909619032"
type input "0901616767"
type input "40.000"
